Goal: Find specific page/section: Find specific page/section

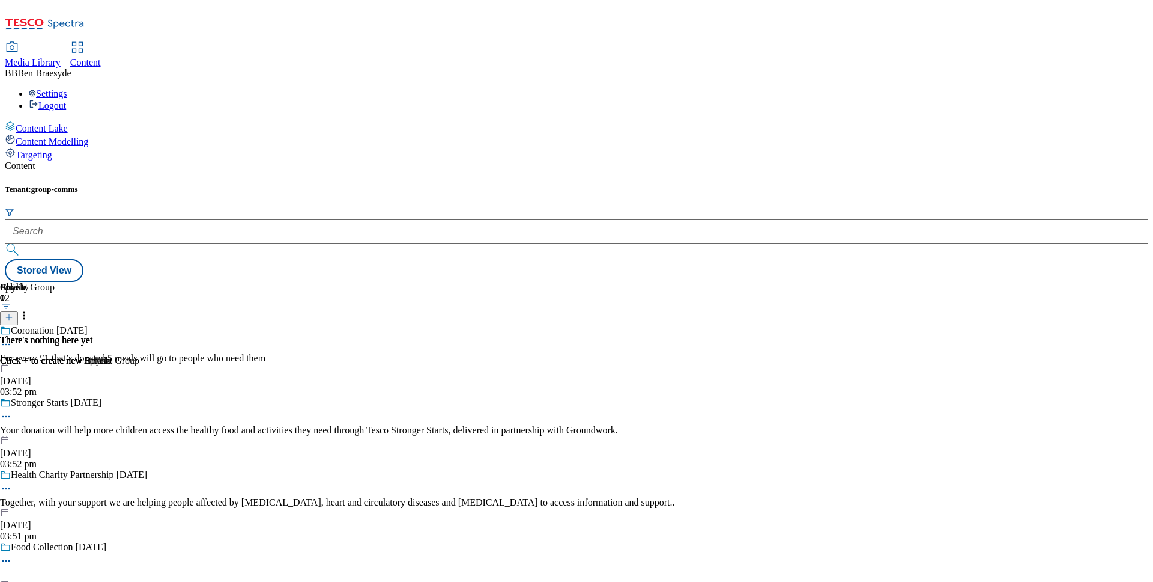
click at [61, 57] on span "Media Library" at bounding box center [33, 62] width 56 height 10
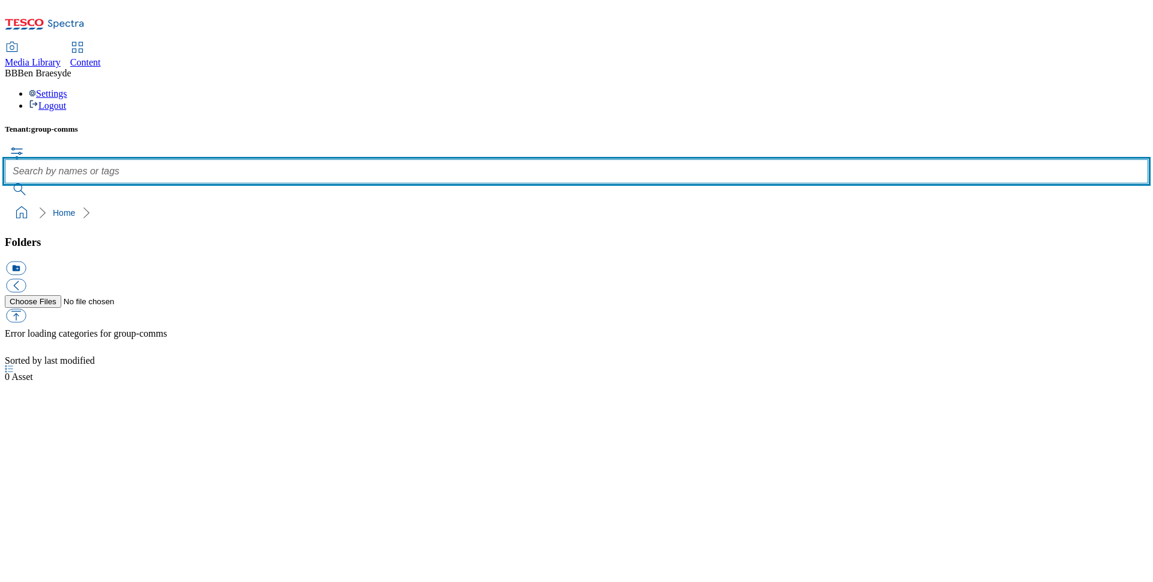
click at [500, 159] on input "text" at bounding box center [577, 171] width 1144 height 24
type input "S"
type input "Manu"
click at [5, 183] on button "submit" at bounding box center [20, 189] width 31 height 12
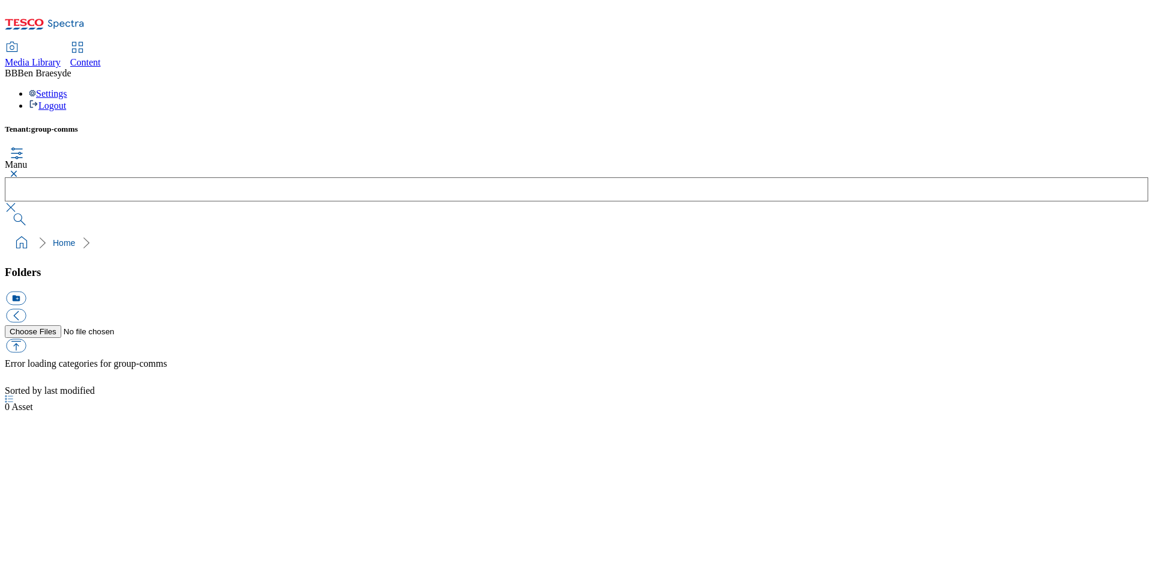
click at [19, 170] on button "button" at bounding box center [12, 173] width 14 height 7
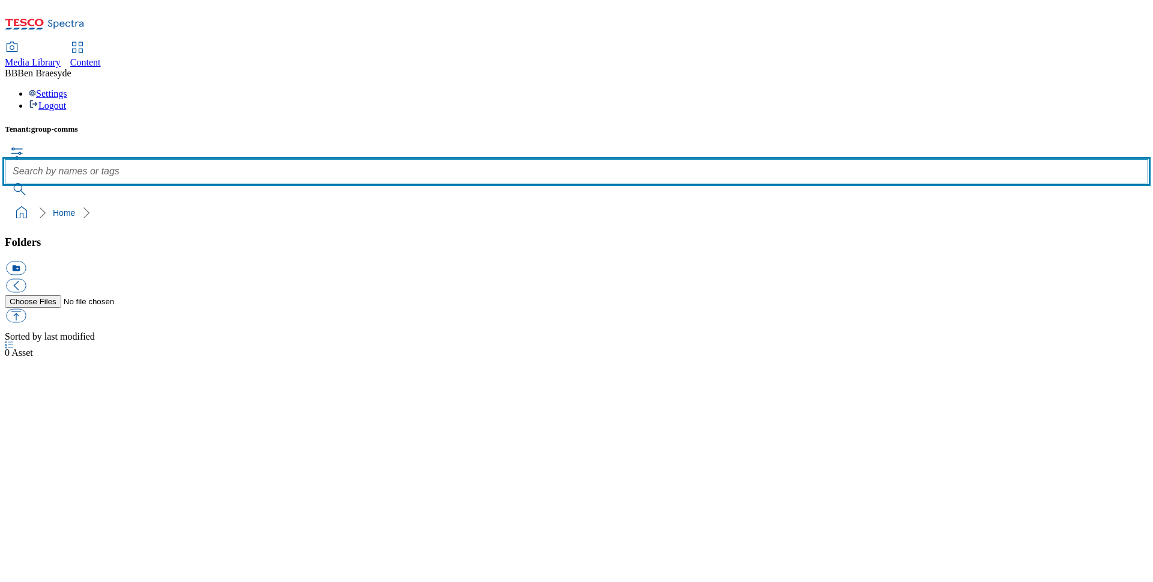
click at [429, 159] on input "text" at bounding box center [577, 171] width 1144 height 24
type input "Menu"
click at [5, 183] on button "submit" at bounding box center [20, 189] width 31 height 12
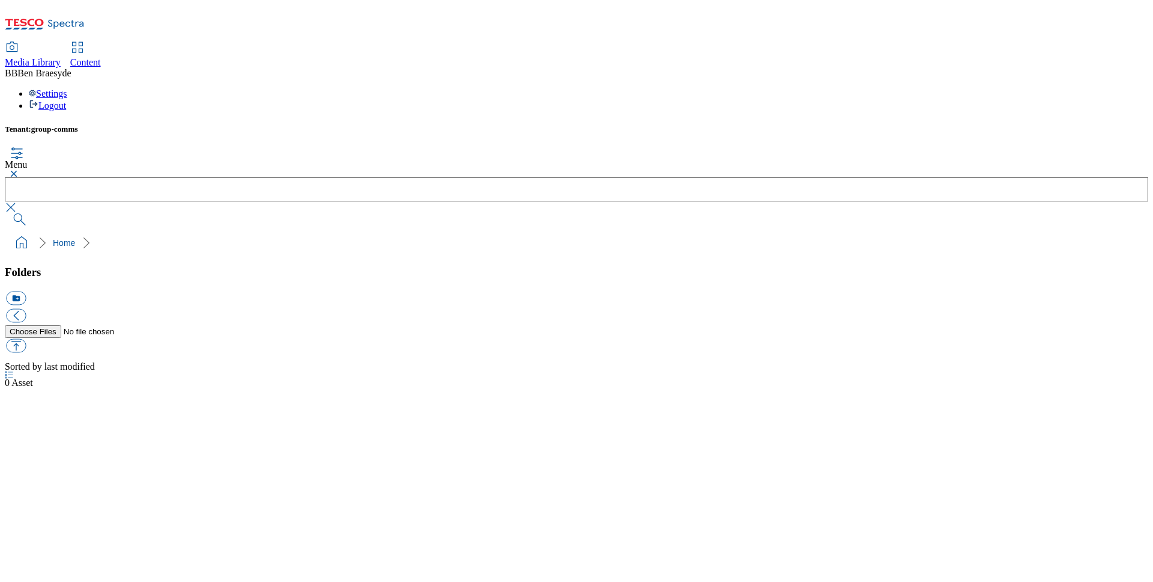
click at [61, 57] on span "Media Library" at bounding box center [33, 62] width 56 height 10
click at [60, 20] on icon at bounding box center [45, 27] width 80 height 25
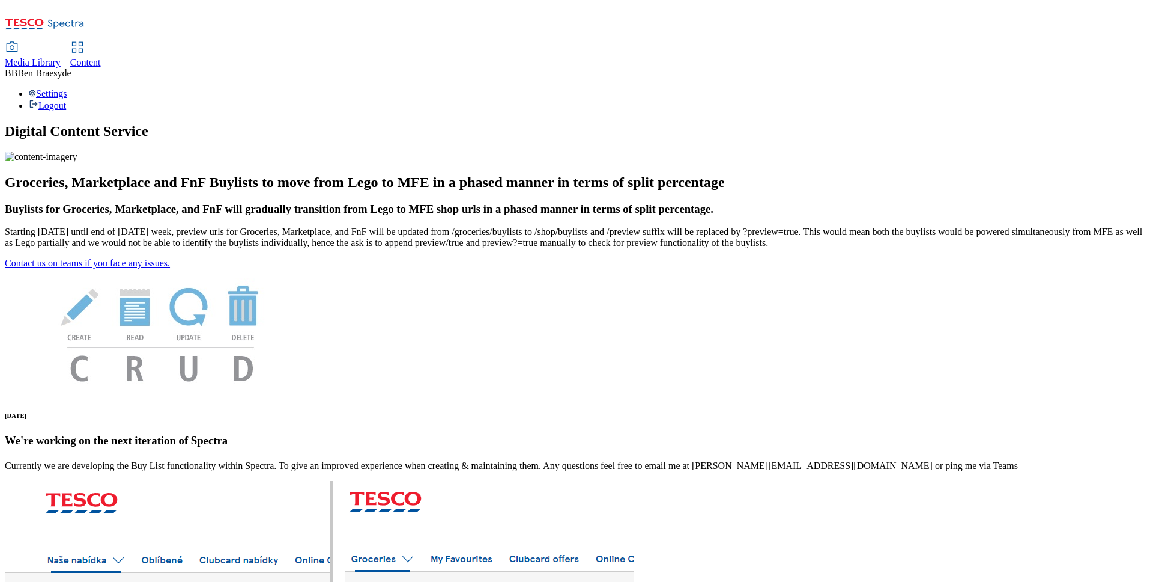
click at [61, 57] on span "Media Library" at bounding box center [33, 62] width 56 height 10
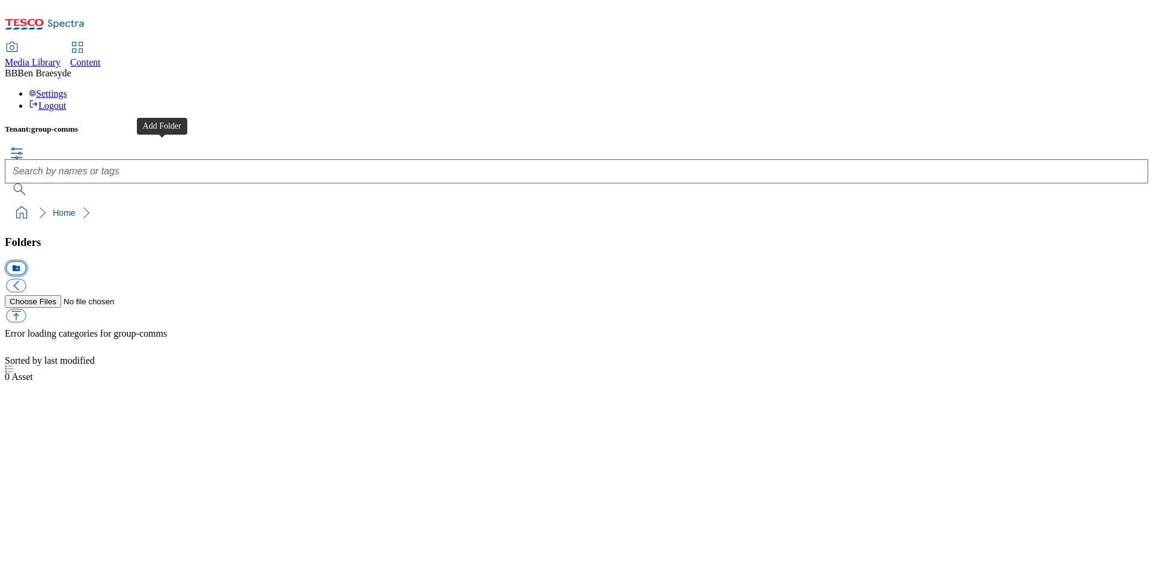
click at [26, 261] on button "icon_new_folder" at bounding box center [16, 268] width 20 height 14
click at [53, 208] on link "Home" at bounding box center [64, 213] width 22 height 10
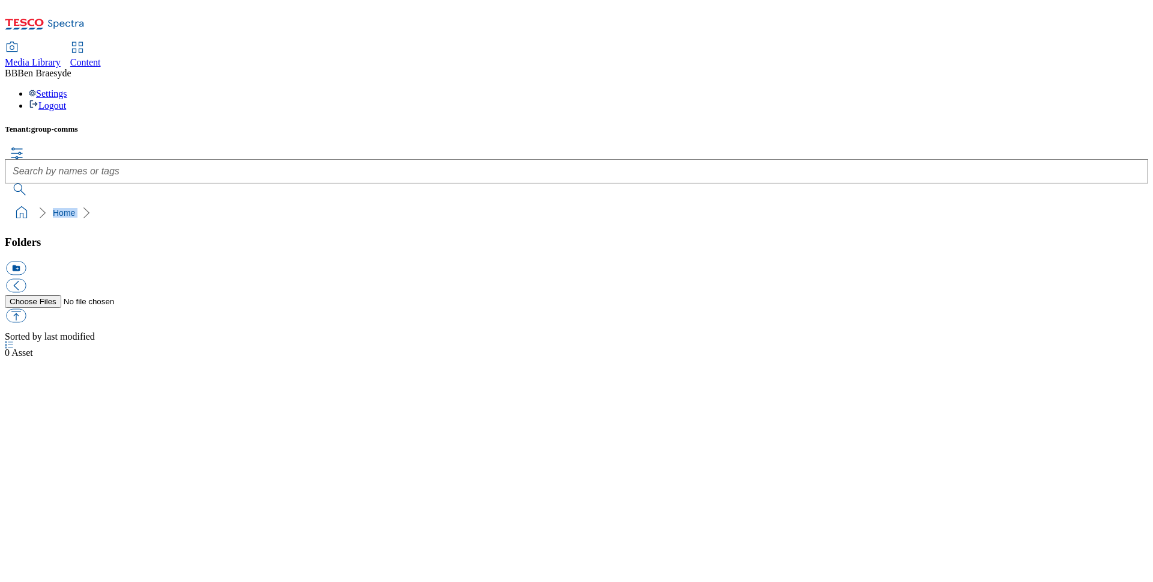
click at [108, 201] on ol "Home" at bounding box center [580, 212] width 1137 height 23
